Goal: Task Accomplishment & Management: Manage account settings

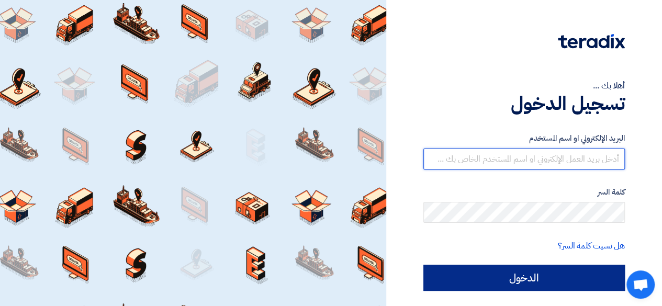
type input "[EMAIL_ADDRESS][DOMAIN_NAME]"
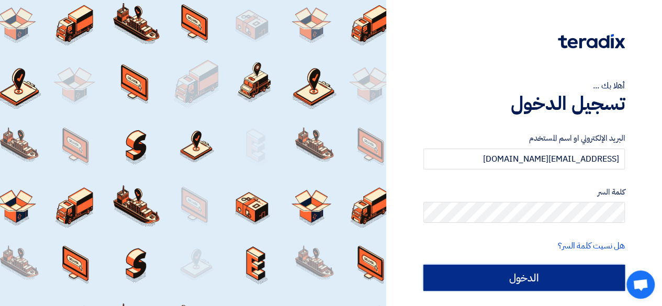
click at [541, 278] on div "البريد الإلكتروني او اسم [PERSON_NAME] [PERSON_NAME][EMAIL_ADDRESS][DOMAIN_NAME…" at bounding box center [525, 212] width 202 height 188
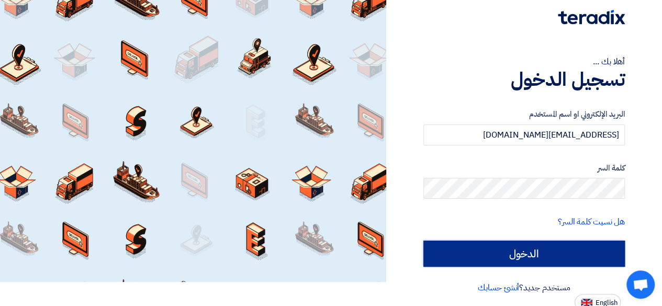
click at [507, 251] on input "الدخول" at bounding box center [525, 254] width 202 height 26
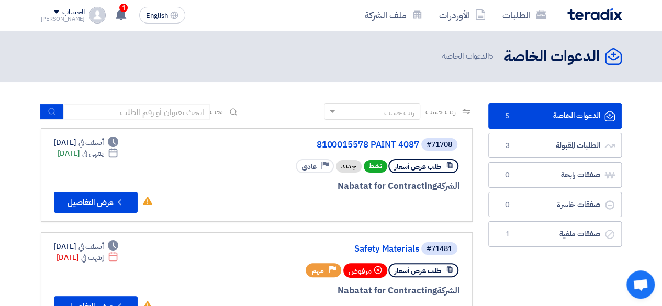
click at [555, 113] on link "الدعوات الخاصة الدعوات الخاصة 5" at bounding box center [556, 116] width 134 height 26
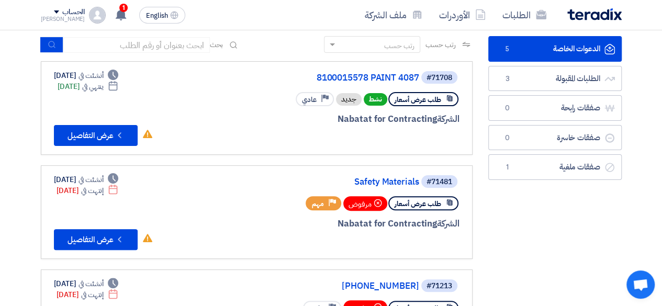
scroll to position [52, 0]
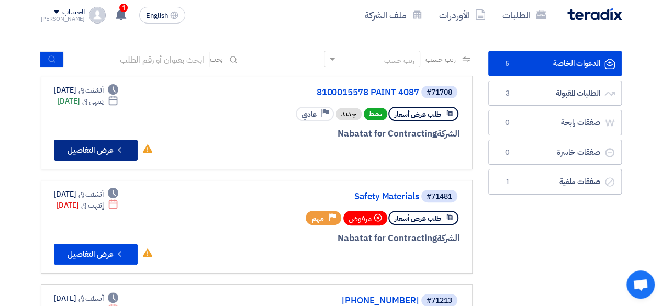
click at [91, 148] on button "Check details عرض التفاصيل" at bounding box center [96, 150] width 84 height 21
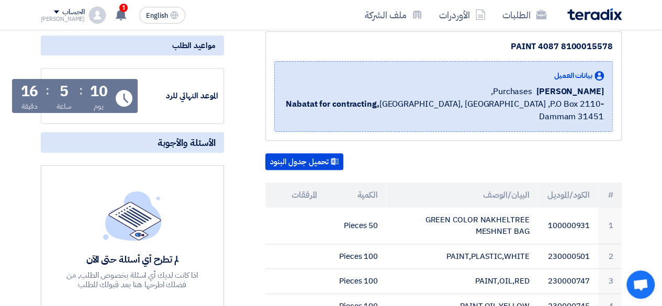
scroll to position [105, 0]
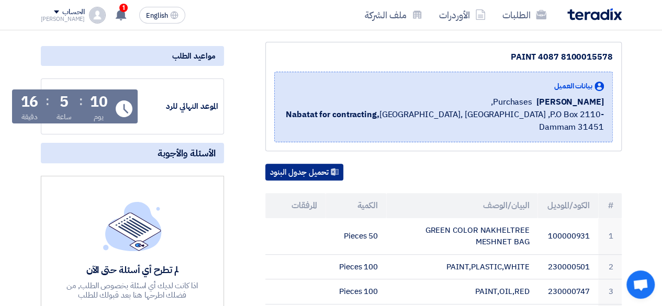
click at [292, 164] on button "تحميل جدول البنود" at bounding box center [305, 172] width 78 height 17
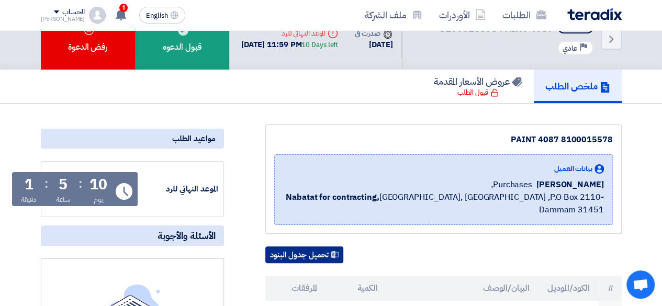
scroll to position [0, 0]
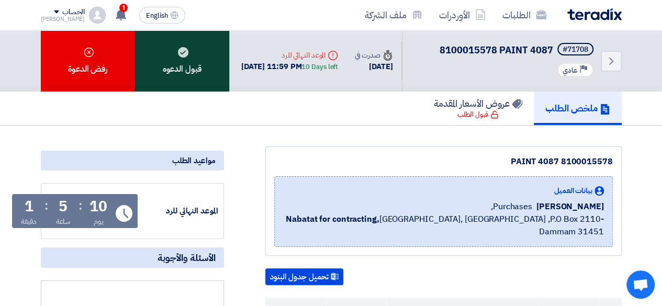
click at [186, 68] on div "قبول الدعوه" at bounding box center [182, 60] width 94 height 61
